Goal: Check status: Check status

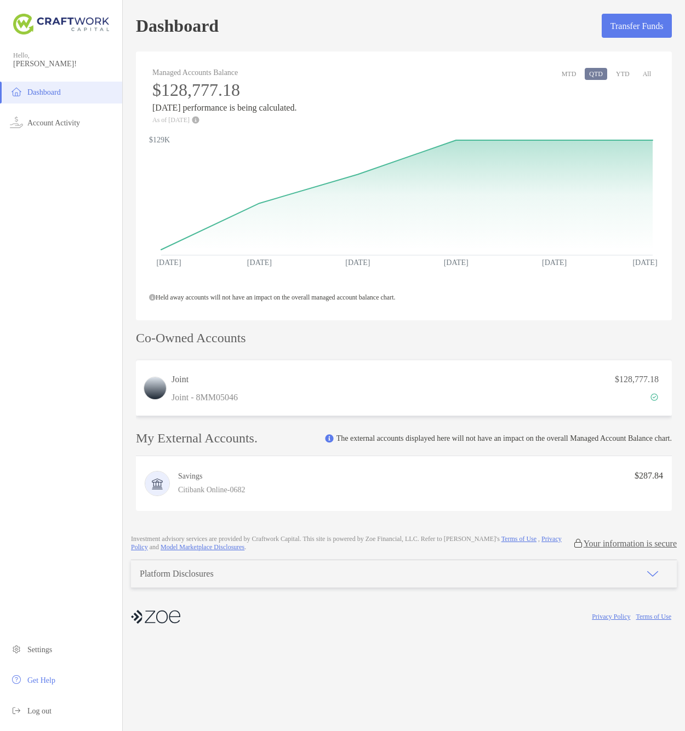
click at [617, 72] on button "YTD" at bounding box center [622, 74] width 22 height 12
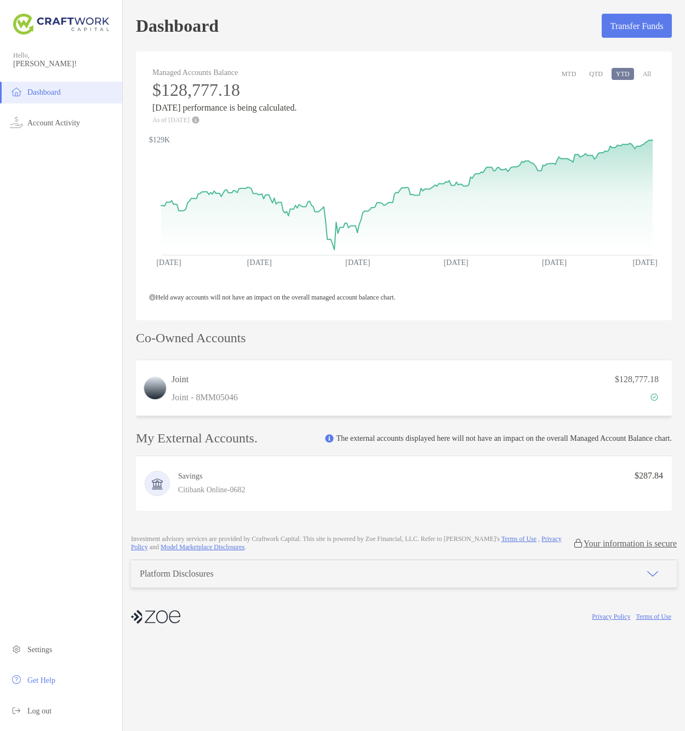
click at [652, 70] on button "All" at bounding box center [646, 74] width 17 height 12
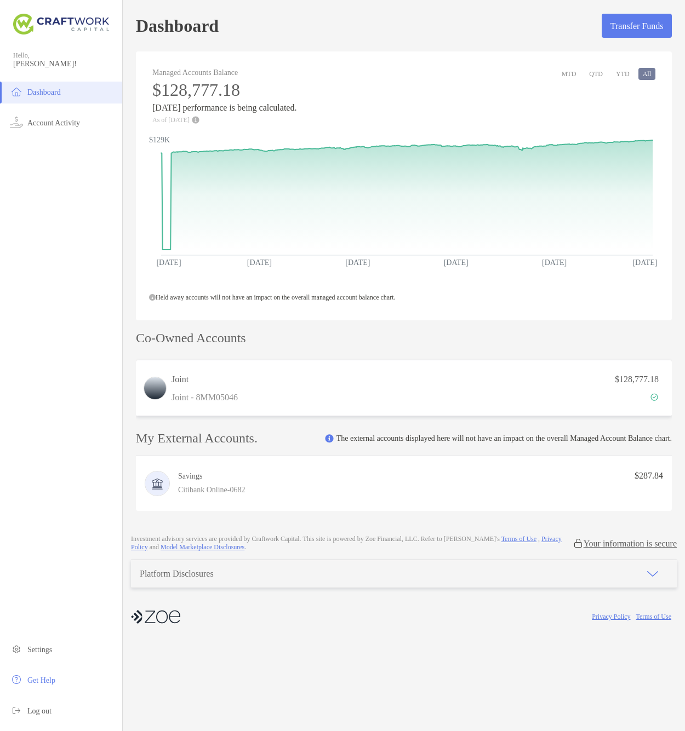
click at [625, 73] on button "YTD" at bounding box center [622, 74] width 22 height 12
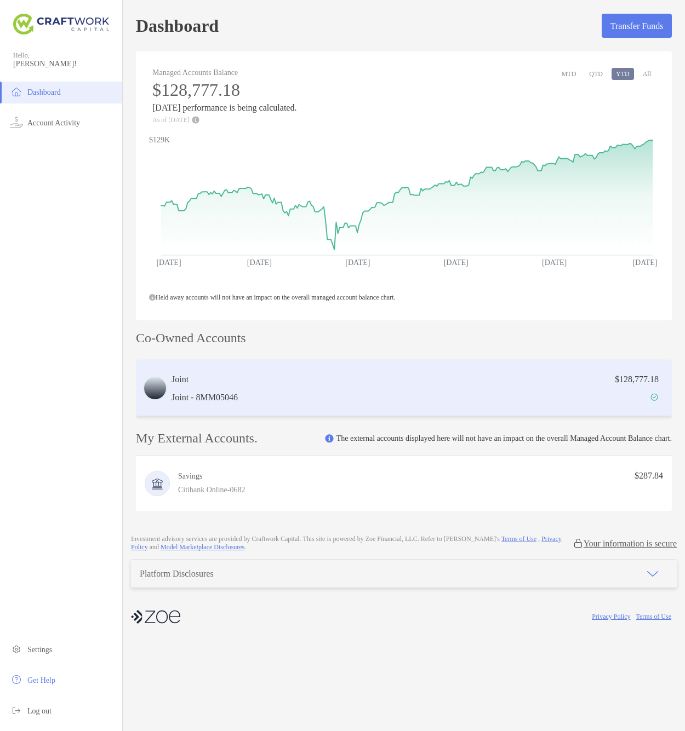
click at [416, 367] on div "Joint Joint - 8MM05046 $128,777.18" at bounding box center [404, 388] width 536 height 56
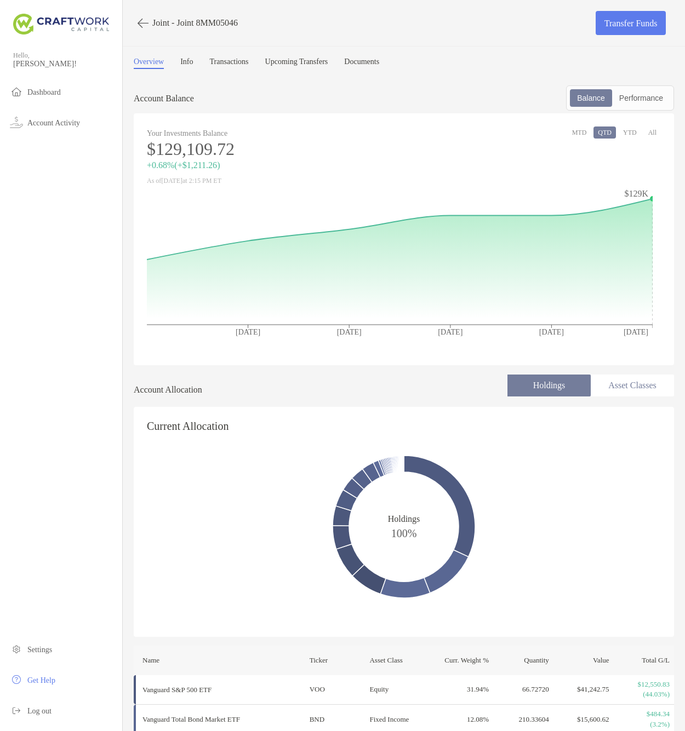
click at [621, 132] on button "YTD" at bounding box center [630, 133] width 22 height 12
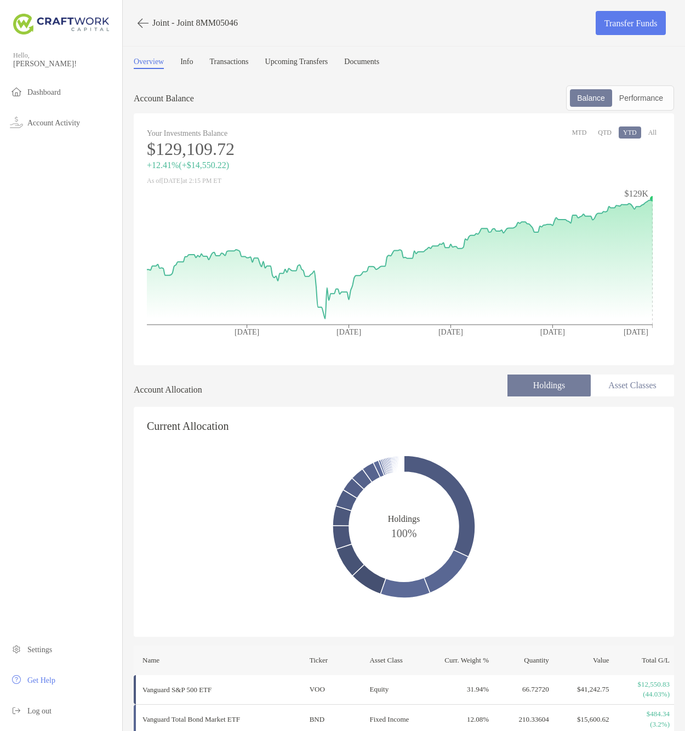
click at [647, 130] on button "All" at bounding box center [652, 133] width 17 height 12
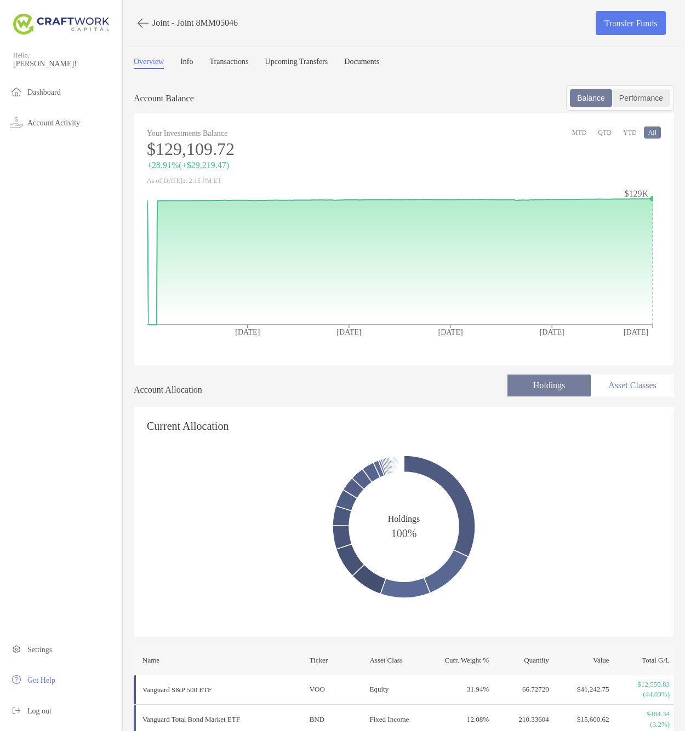
click at [619, 99] on div "Performance" at bounding box center [641, 97] width 56 height 15
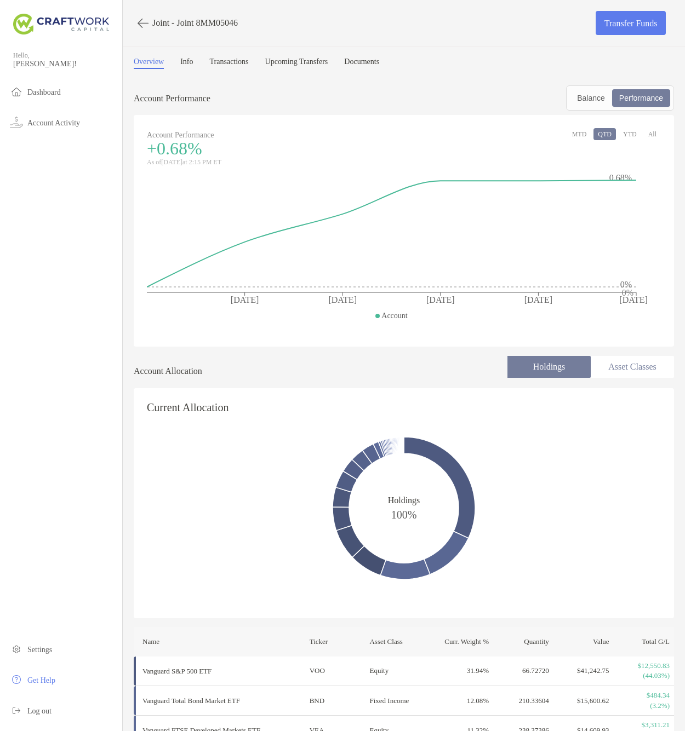
click at [646, 135] on button "All" at bounding box center [652, 134] width 17 height 12
